Goal: Find specific page/section: Find specific page/section

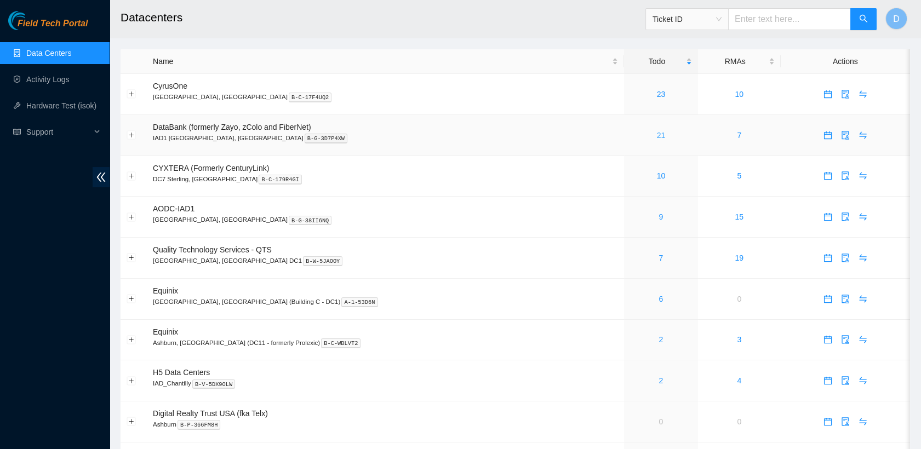
click at [657, 131] on link "21" at bounding box center [661, 135] width 9 height 9
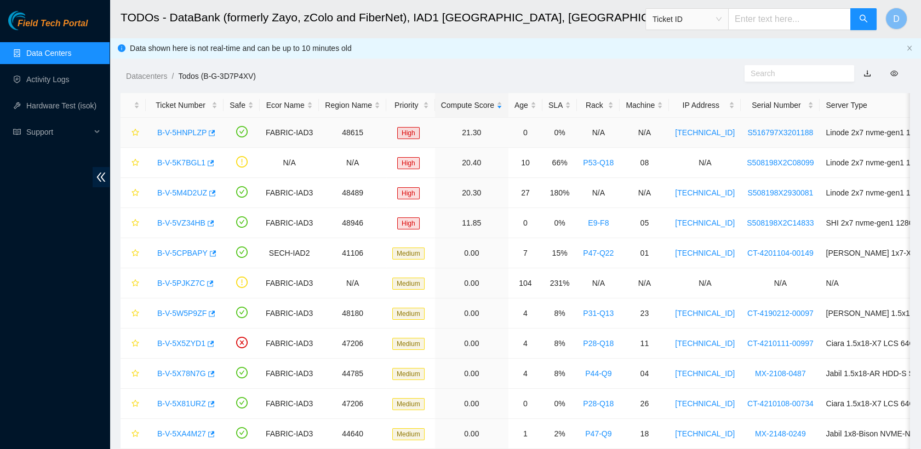
click at [181, 131] on link "B-V-5HNPLZP" at bounding box center [181, 132] width 49 height 9
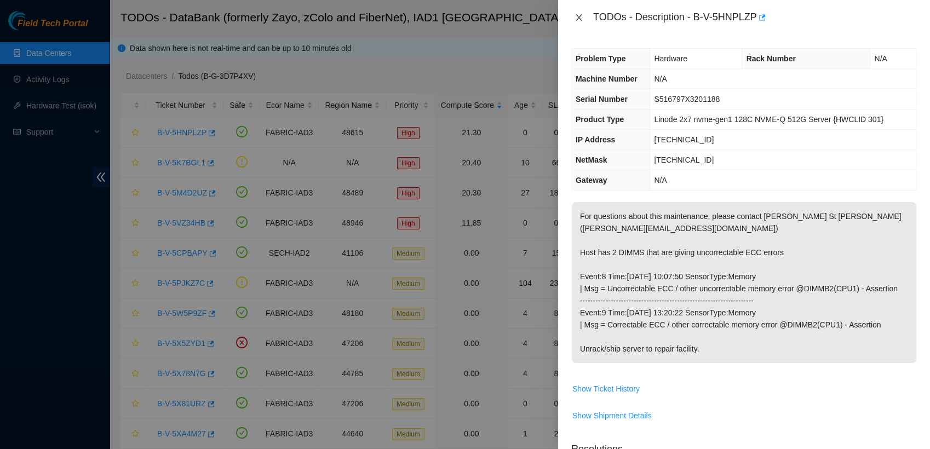
click at [574, 19] on icon "close" at bounding box center [578, 17] width 9 height 9
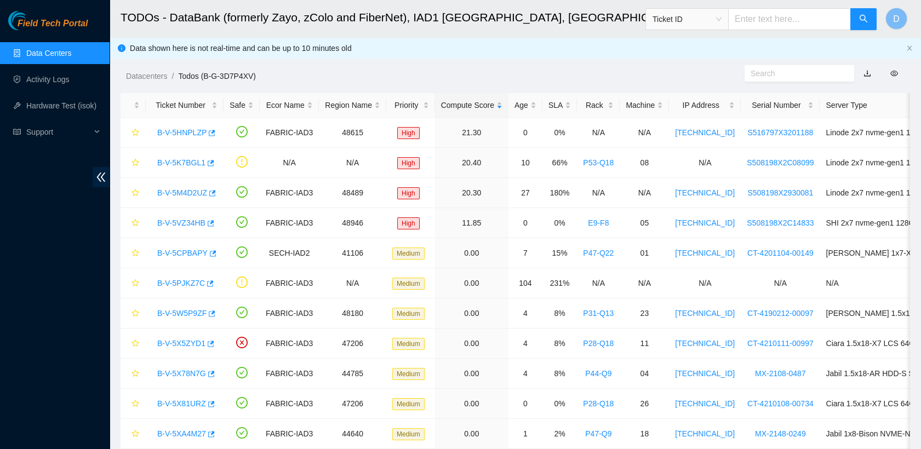
click at [71, 49] on link "Data Centers" at bounding box center [48, 53] width 45 height 9
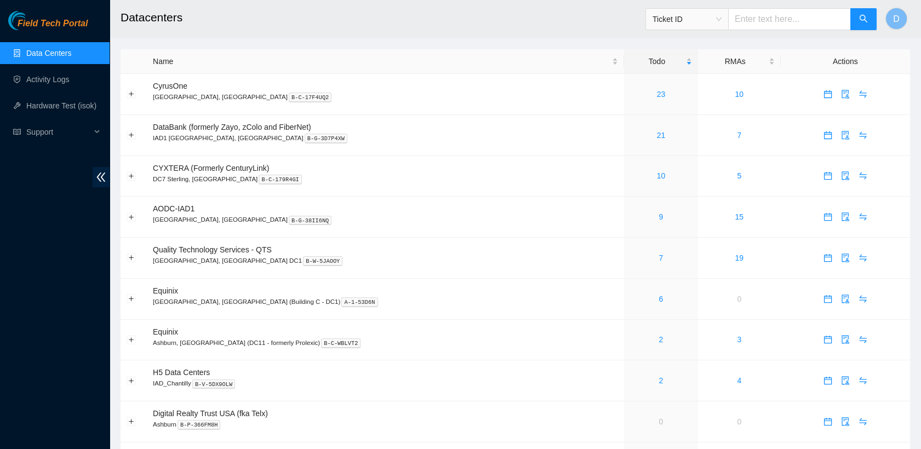
click at [71, 53] on link "Data Centers" at bounding box center [48, 53] width 45 height 9
click at [659, 382] on link "2" at bounding box center [661, 380] width 4 height 9
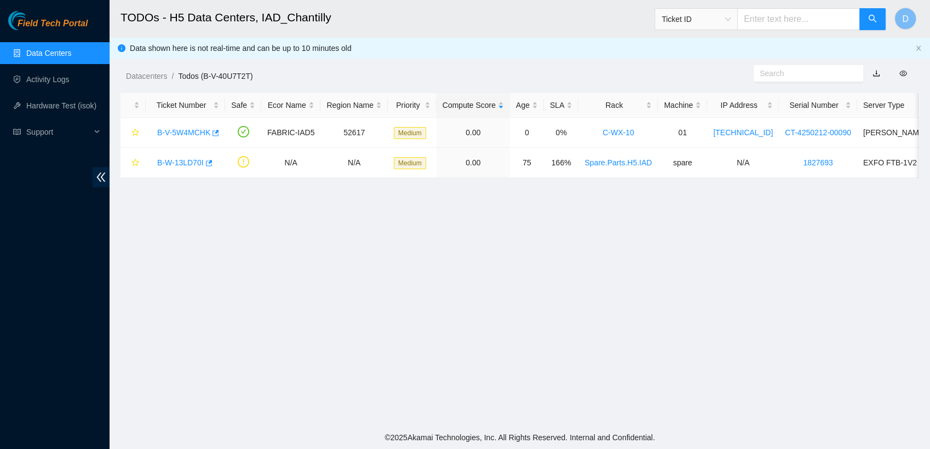
click at [71, 58] on link "Data Centers" at bounding box center [48, 53] width 45 height 9
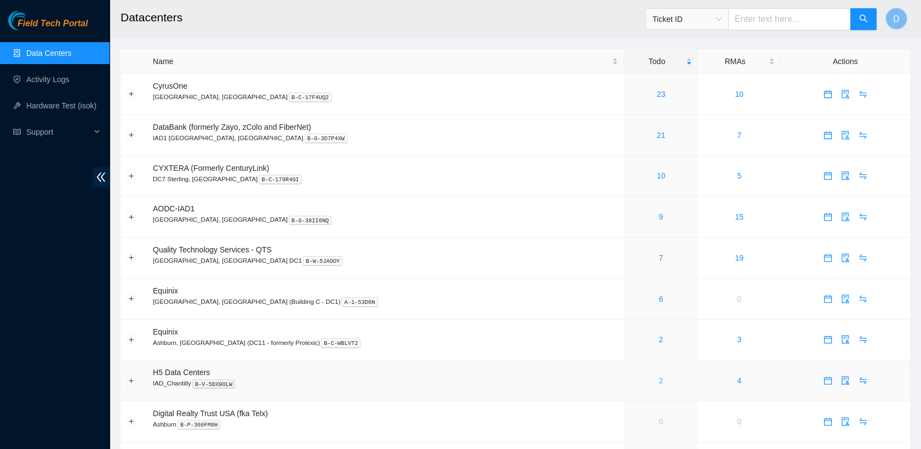
click at [659, 382] on link "2" at bounding box center [661, 380] width 4 height 9
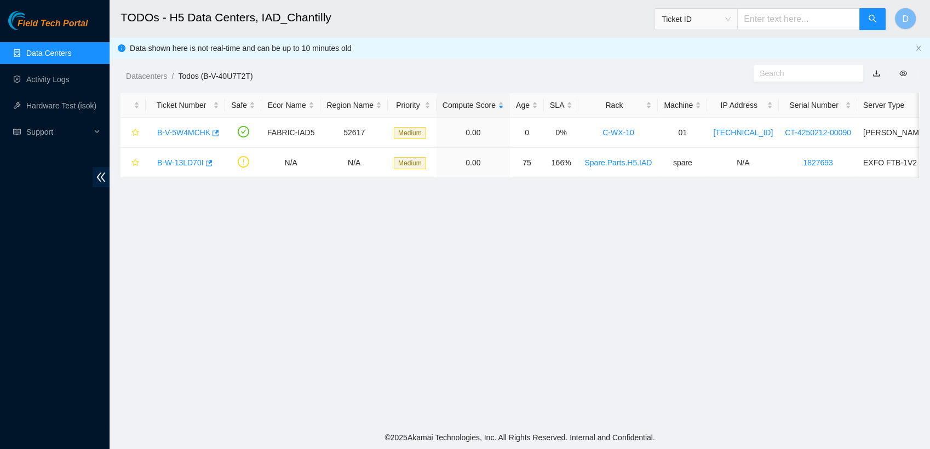
click at [71, 55] on link "Data Centers" at bounding box center [48, 53] width 45 height 9
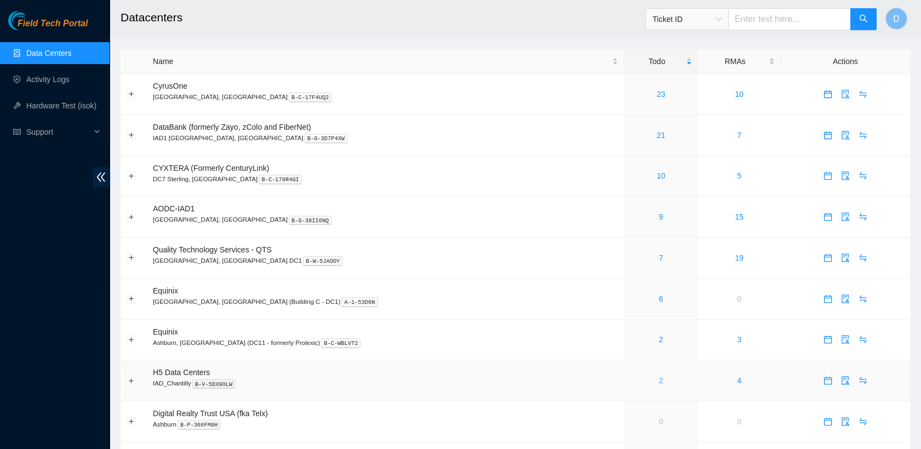
click at [659, 377] on link "2" at bounding box center [661, 380] width 4 height 9
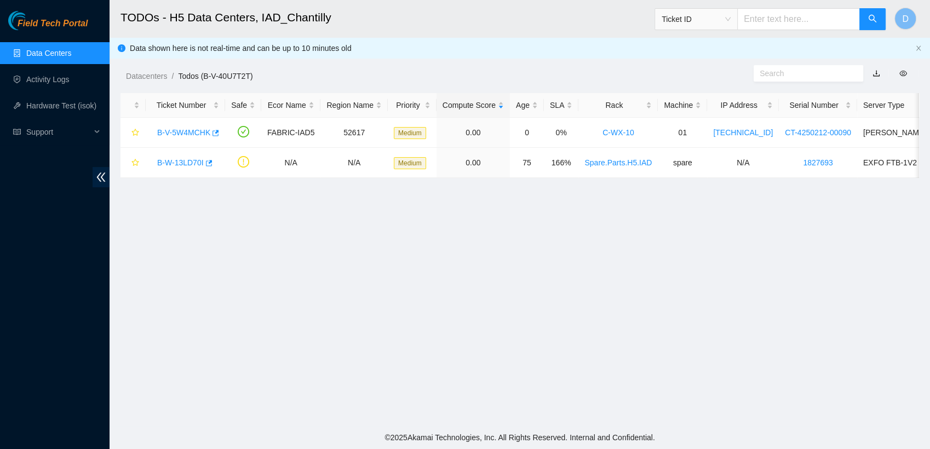
click at [71, 54] on link "Data Centers" at bounding box center [48, 53] width 45 height 9
